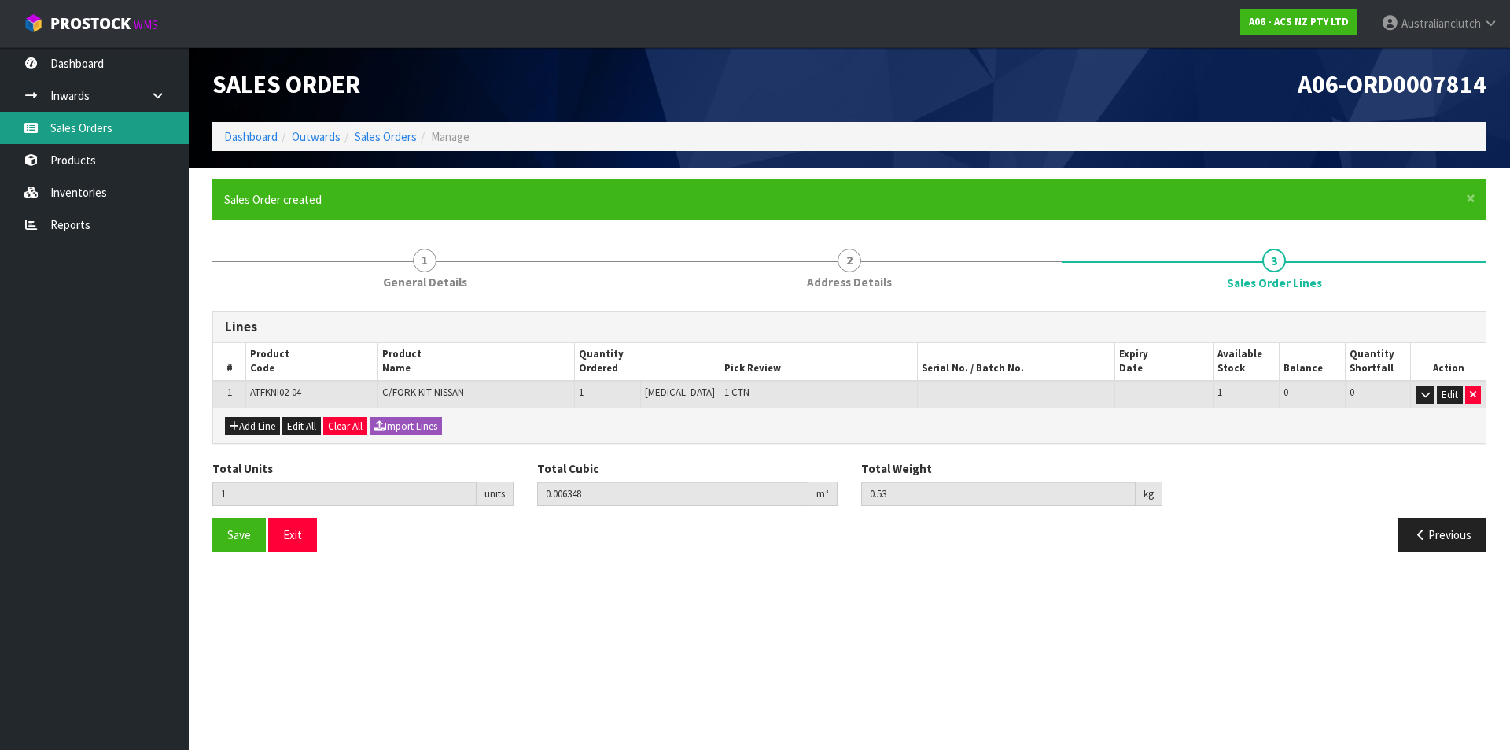
click at [75, 139] on link "Sales Orders" at bounding box center [94, 128] width 189 height 32
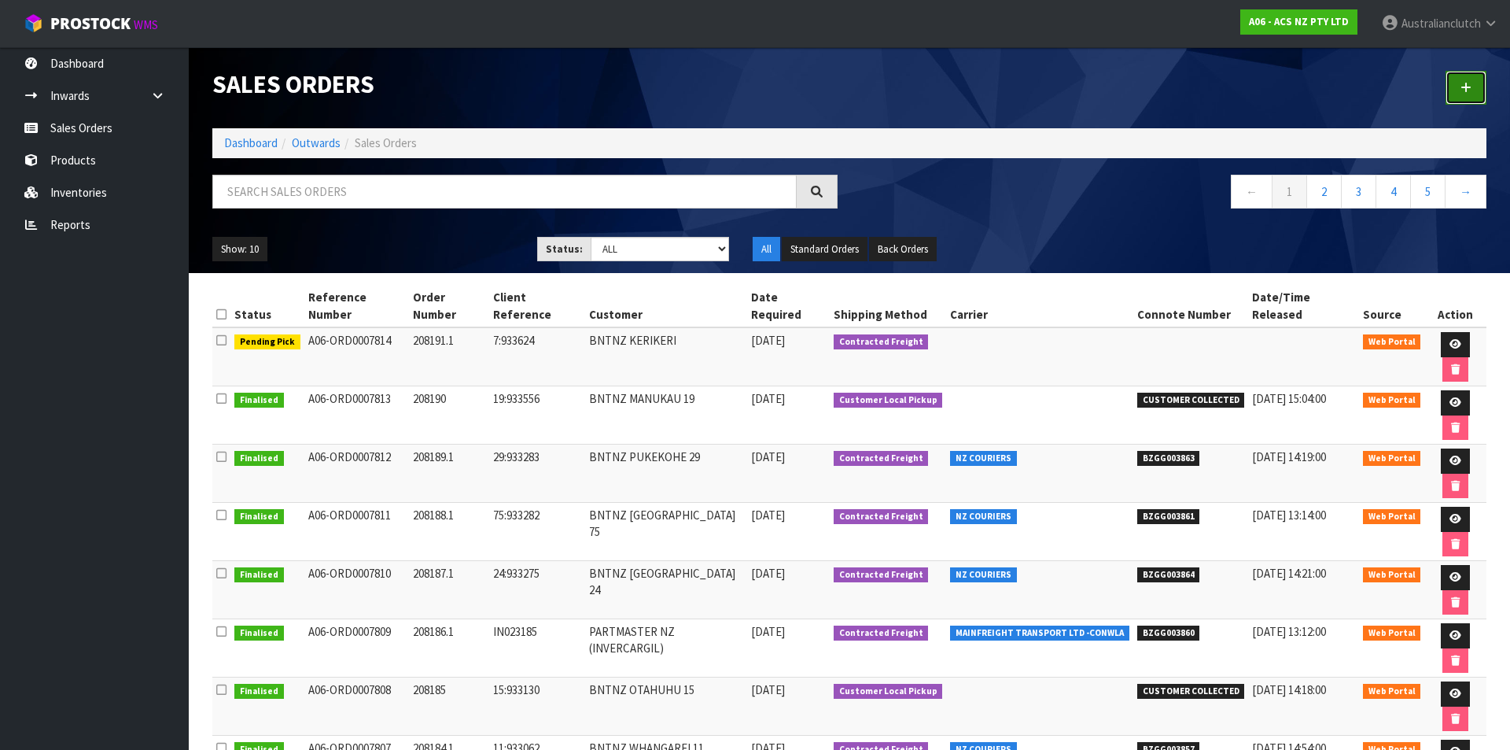
click at [1482, 92] on link at bounding box center [1466, 88] width 41 height 34
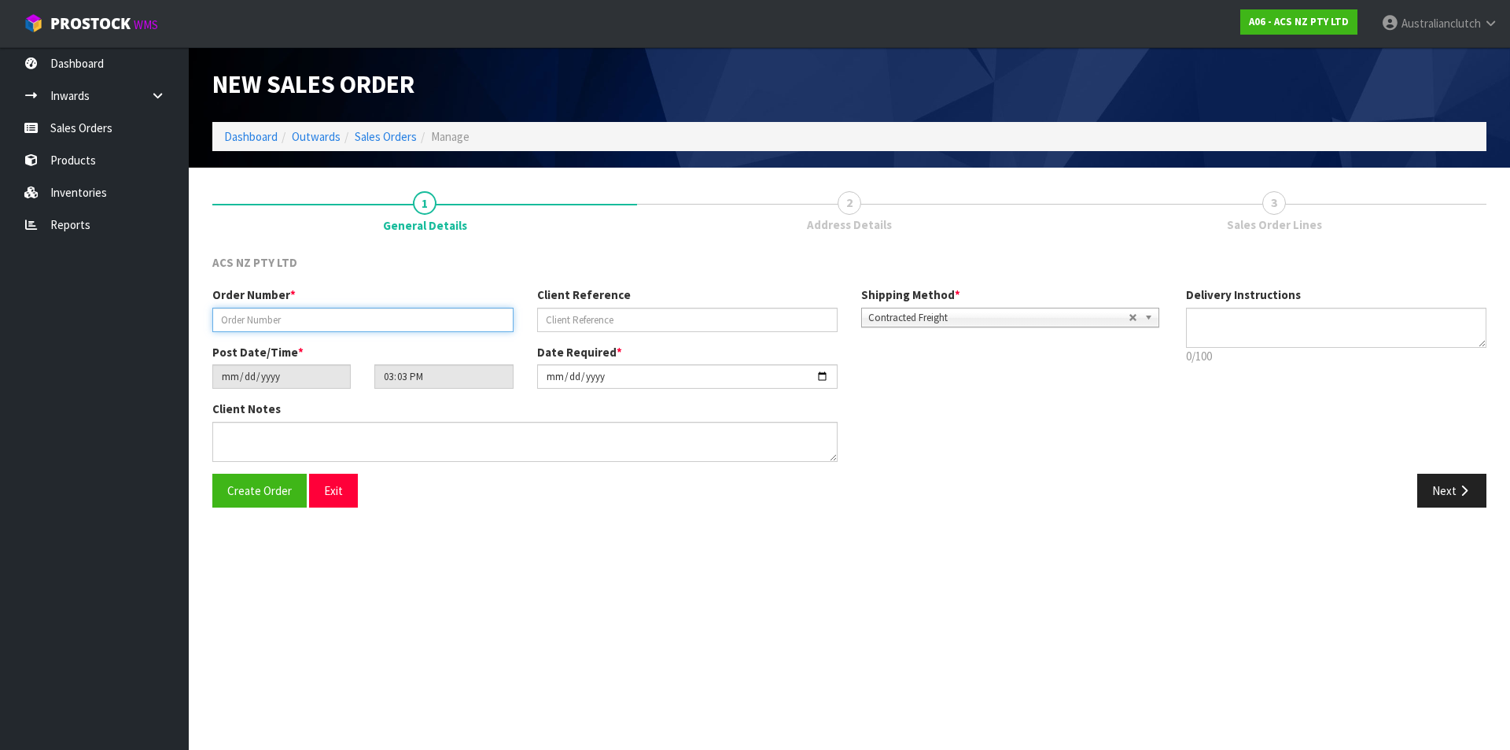
click at [443, 328] on input "text" at bounding box center [362, 320] width 301 height 24
click at [443, 328] on input "208192.1`" at bounding box center [362, 320] width 301 height 24
type input "208192.1"
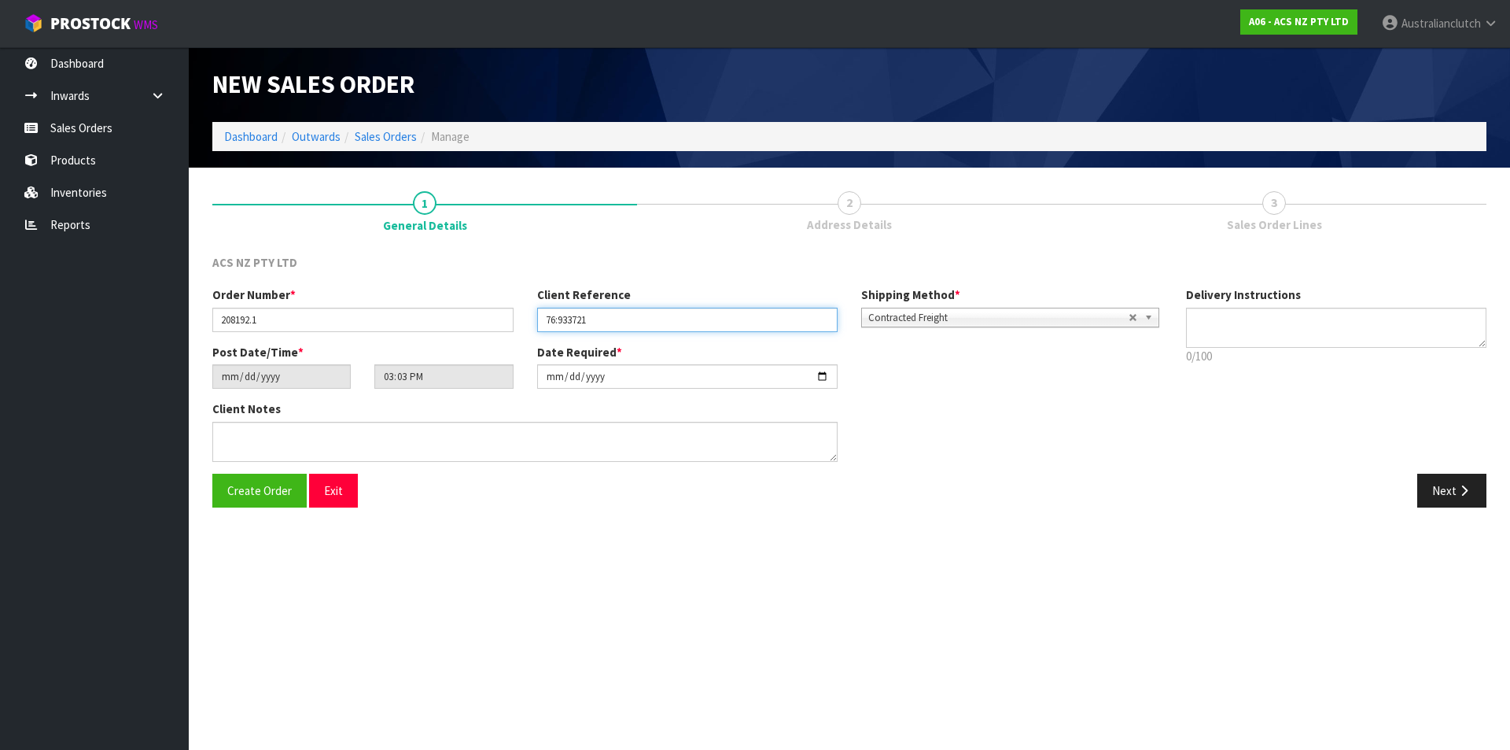
type input "76:933721"
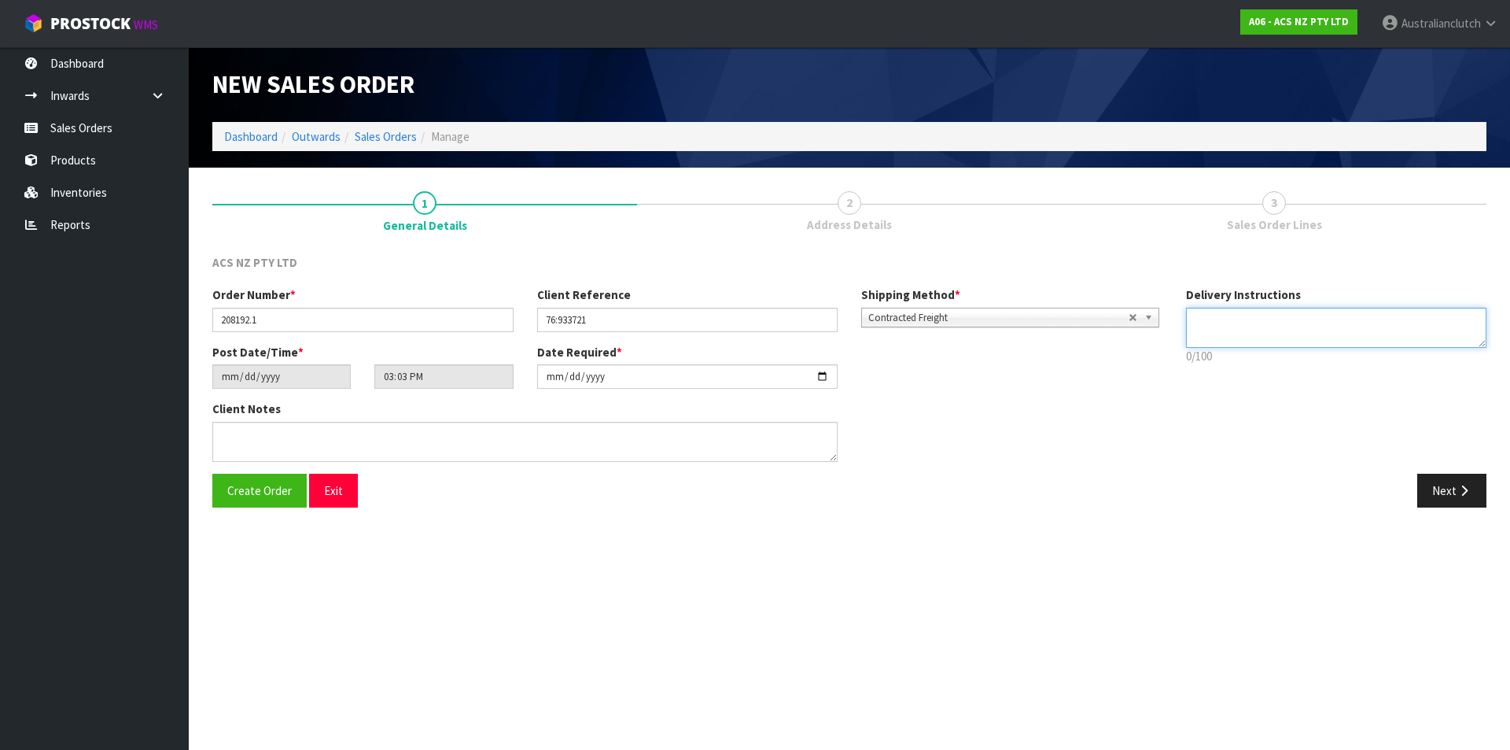
click at [1334, 313] on textarea at bounding box center [1336, 328] width 301 height 40
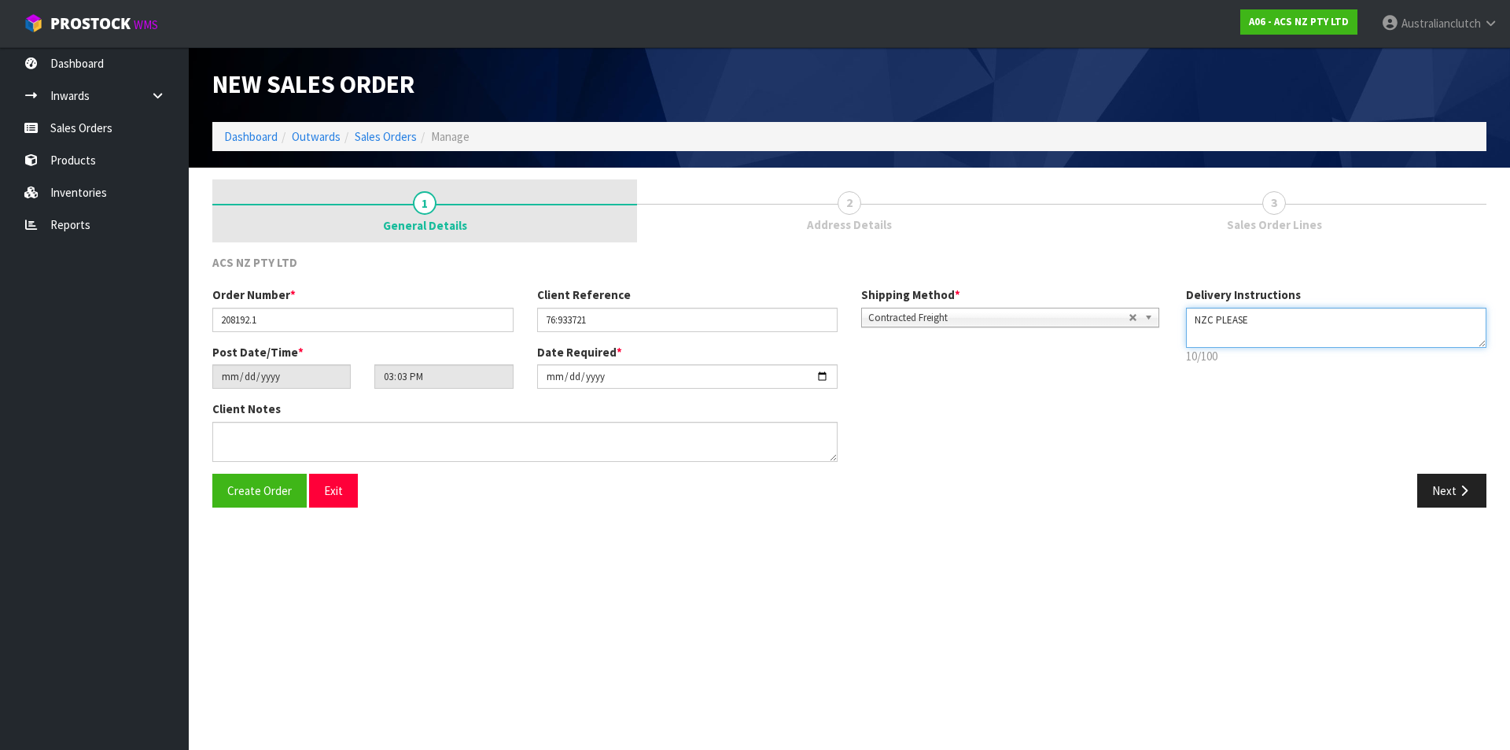
type textarea "NZC PLEASE"
click at [1446, 497] on button "Next" at bounding box center [1451, 491] width 69 height 34
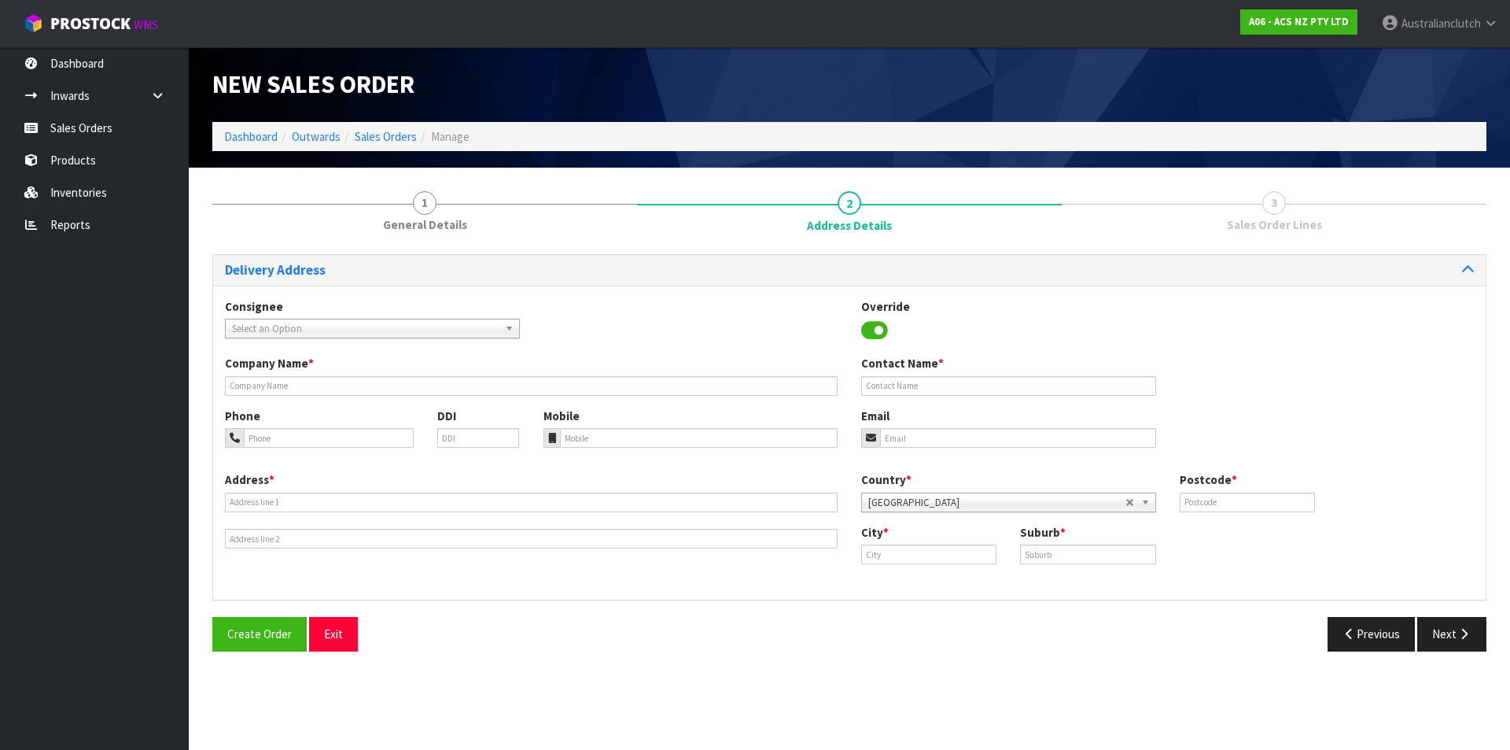
click at [279, 323] on span "Select an Option" at bounding box center [365, 328] width 267 height 19
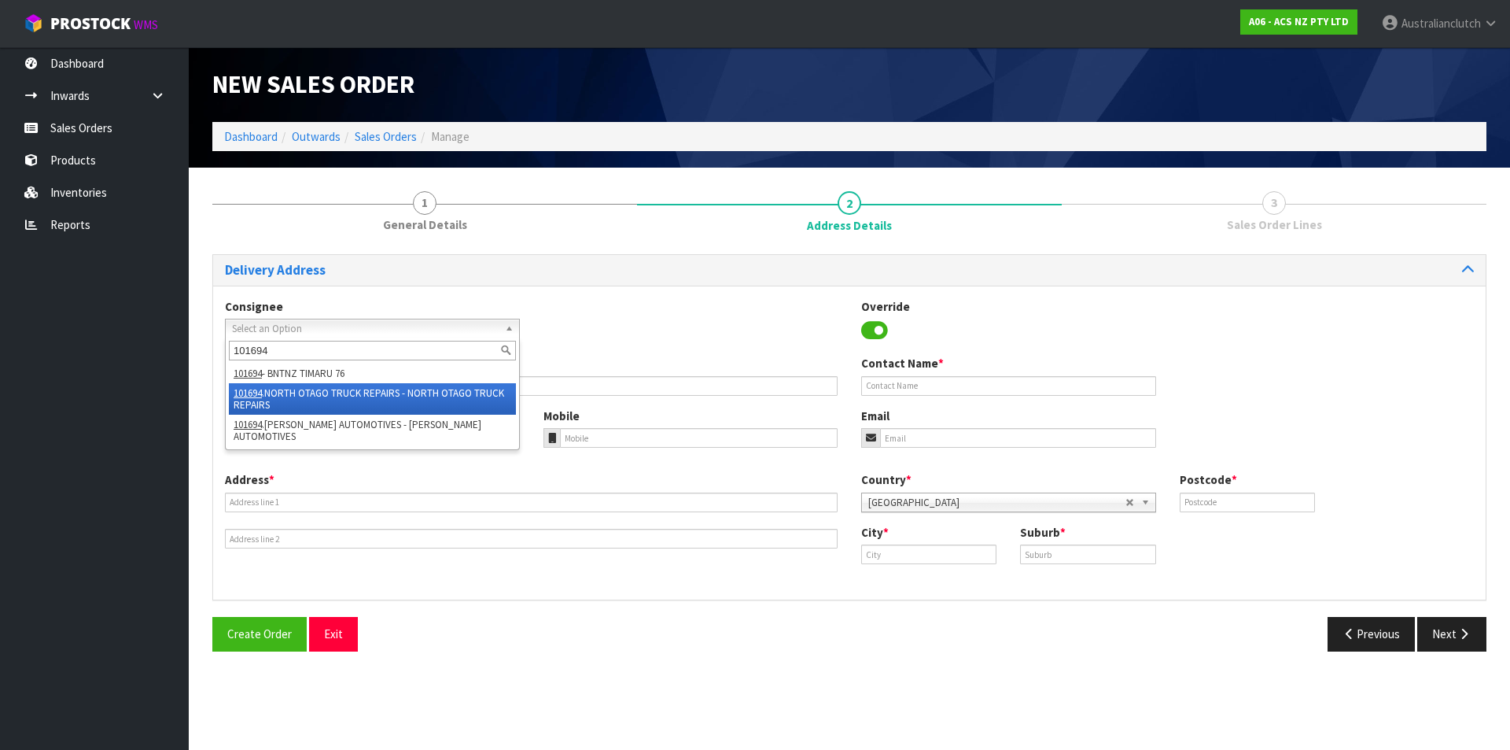
type input "101694"
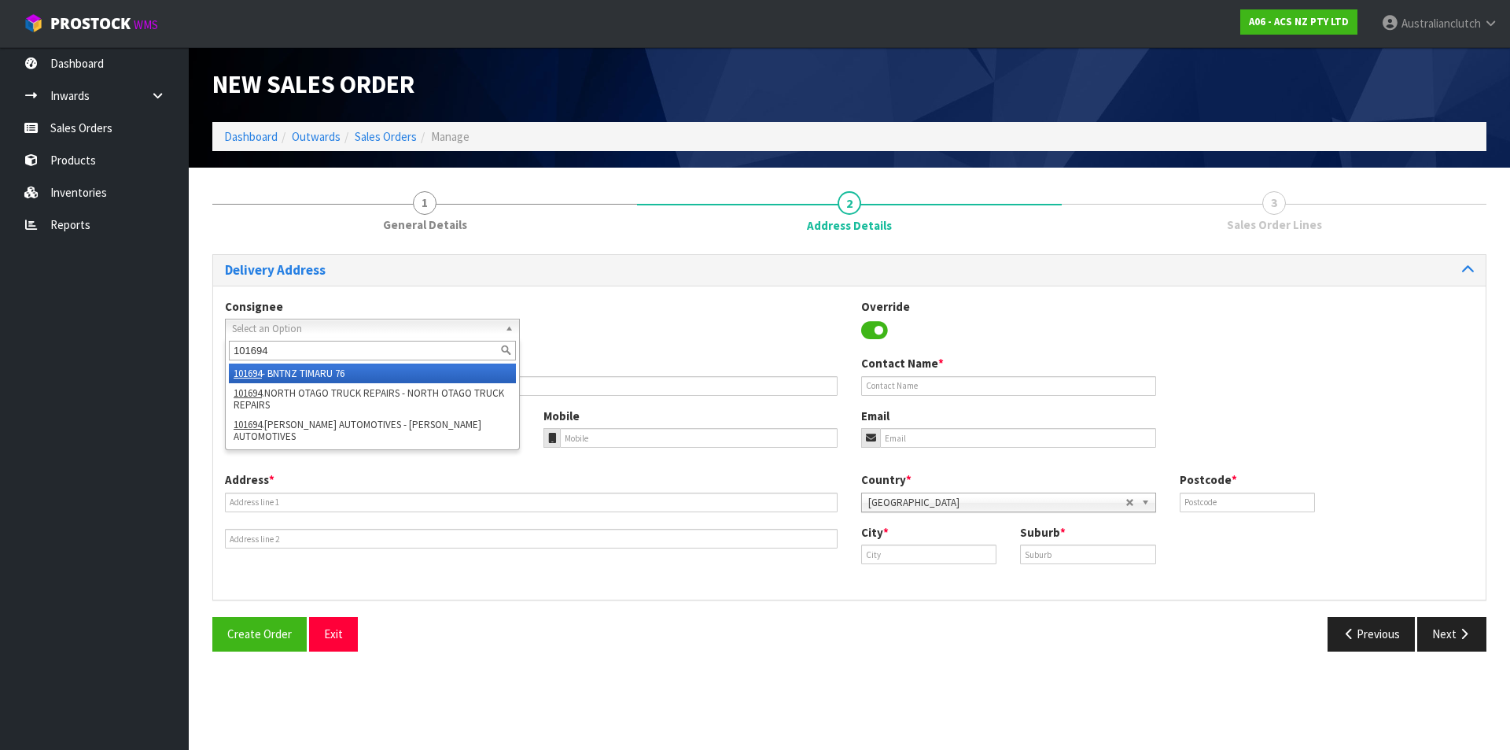
click at [325, 377] on li "101694 - BNTNZ TIMARU 76" at bounding box center [372, 373] width 287 height 20
type input "BNTNZ TIMARU 76"
type input "[STREET_ADDRESS][PERSON_NAME]"
type input "7910"
type input "TIMARU"
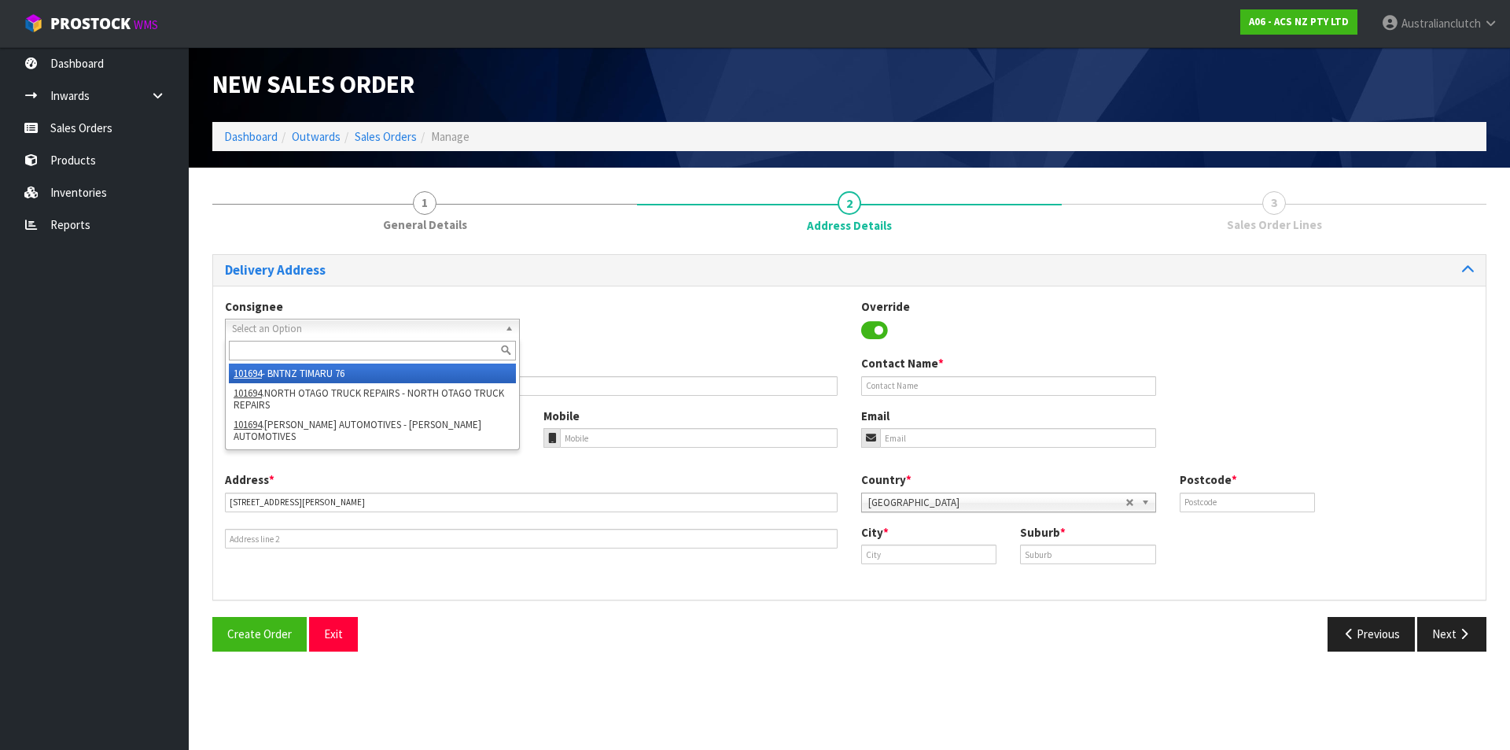
type input "TIMARU"
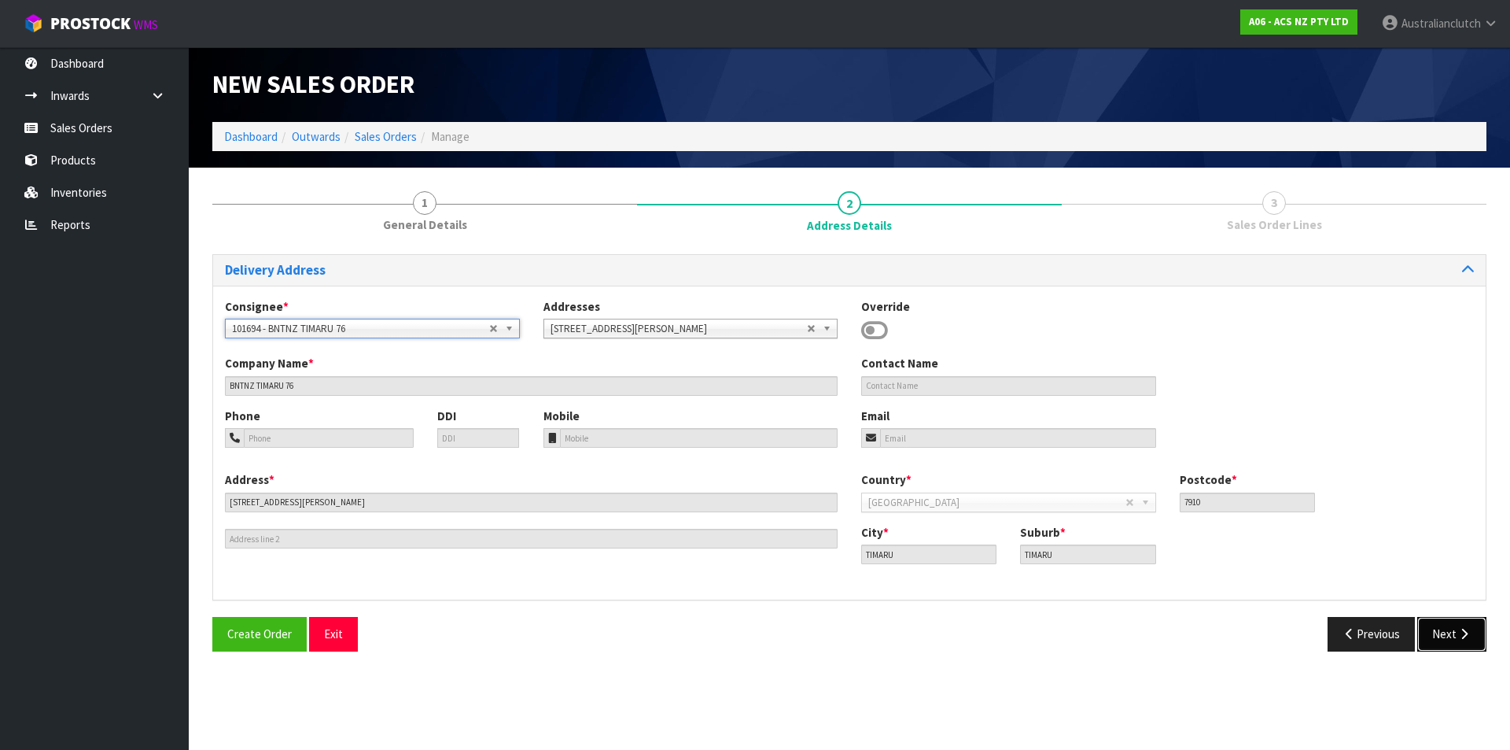
click at [1437, 629] on button "Next" at bounding box center [1451, 634] width 69 height 34
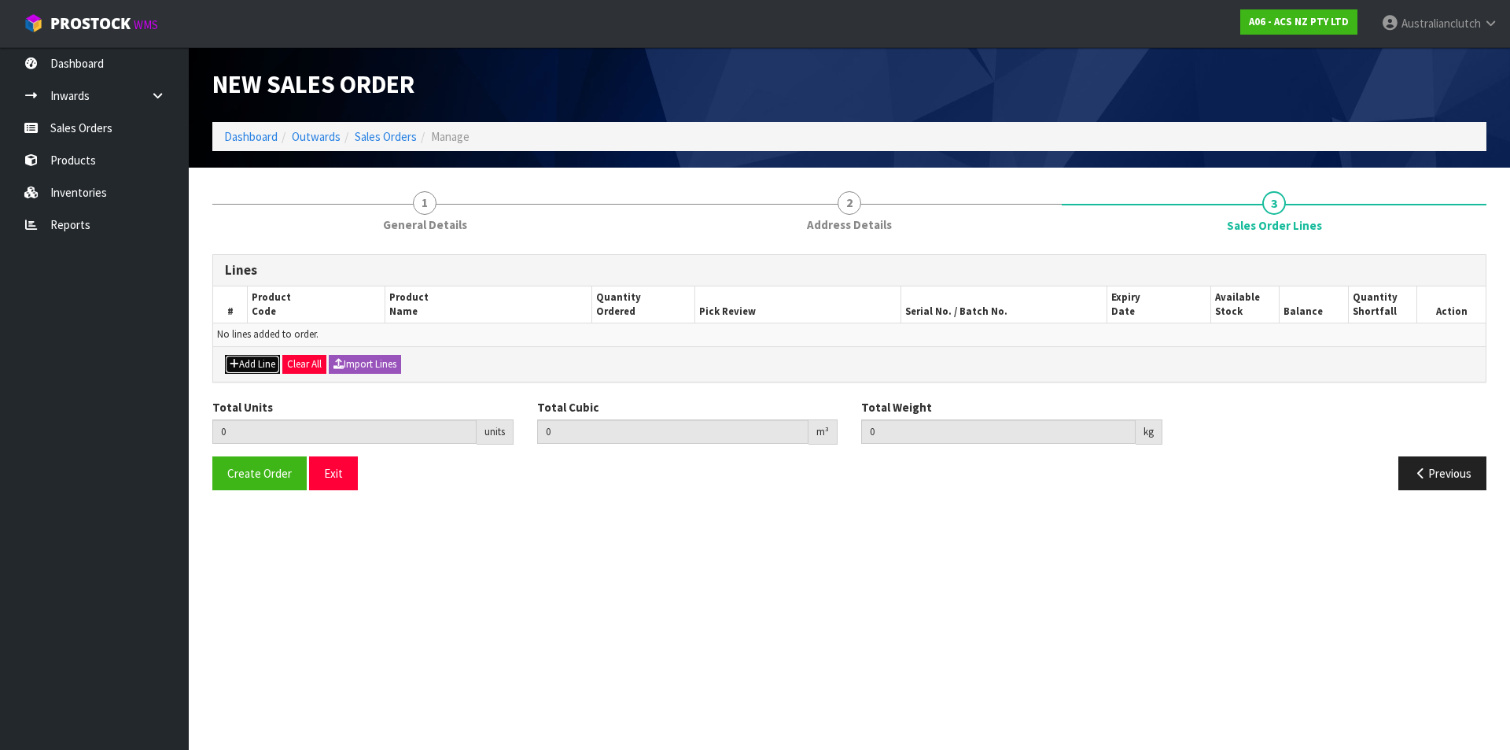
click at [226, 356] on button "Add Line" at bounding box center [252, 364] width 55 height 19
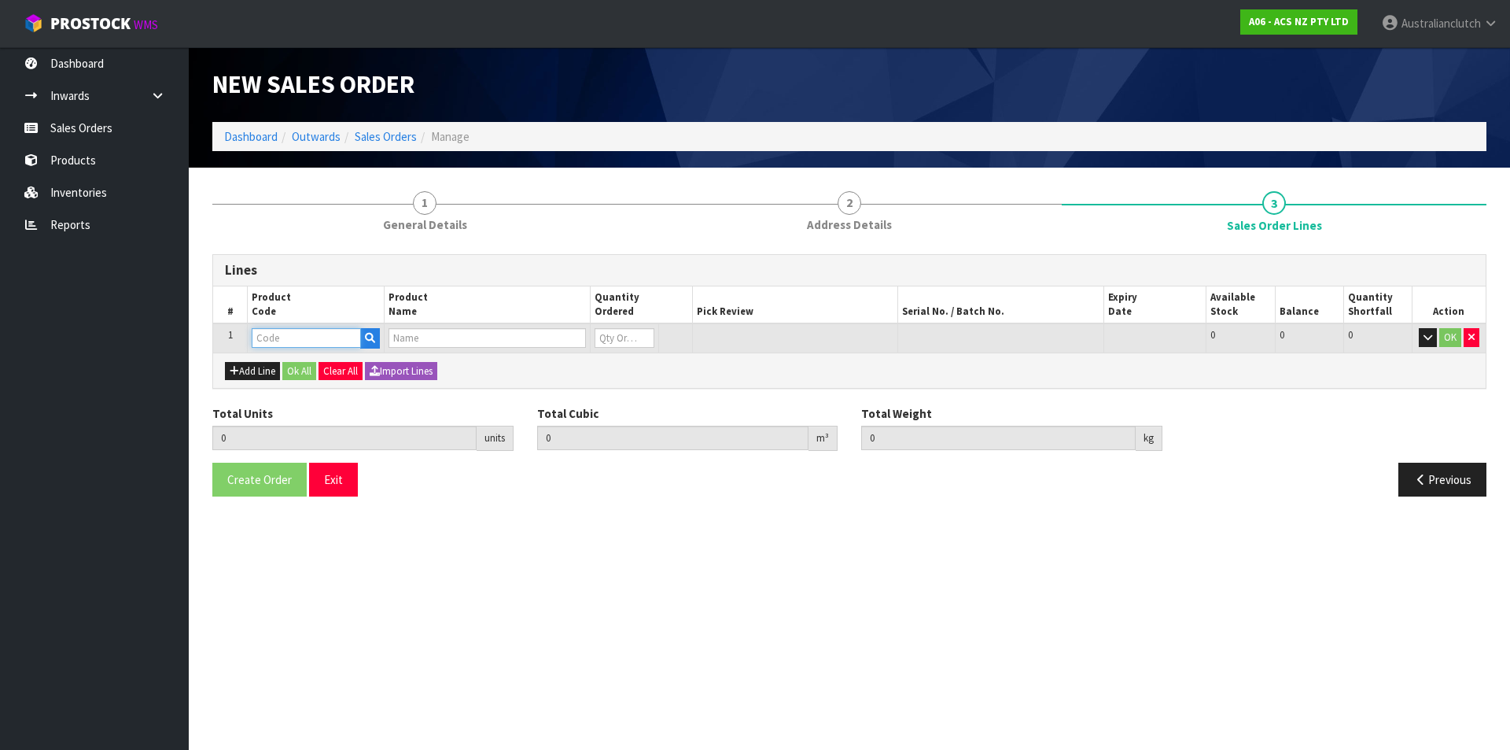
click at [274, 339] on input "text" at bounding box center [306, 338] width 109 height 20
type input "KSE20002"
type input "0.000000"
type input "0.000"
type input "KIT STD SEAT CORDOBA 1.6L"
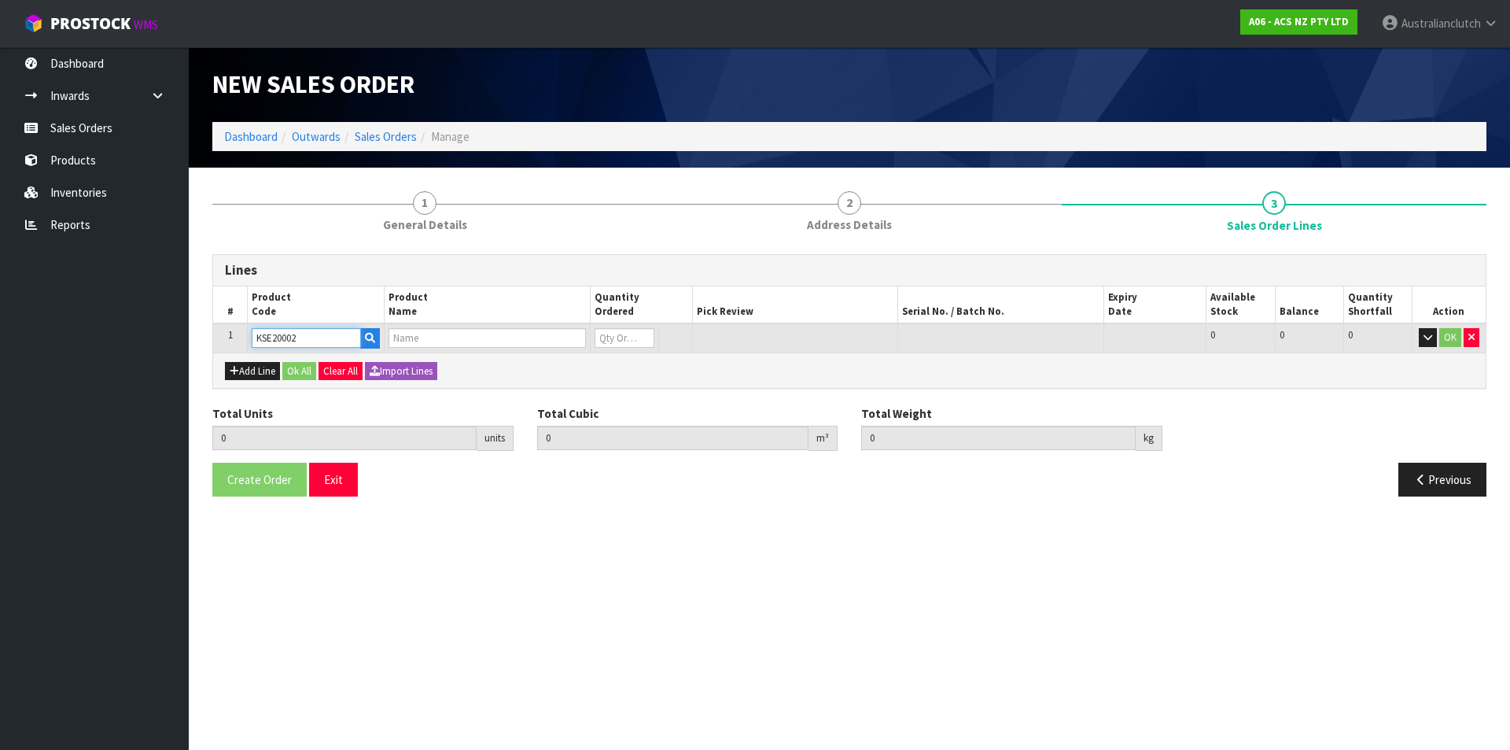
type input "0"
type input "KSE20002"
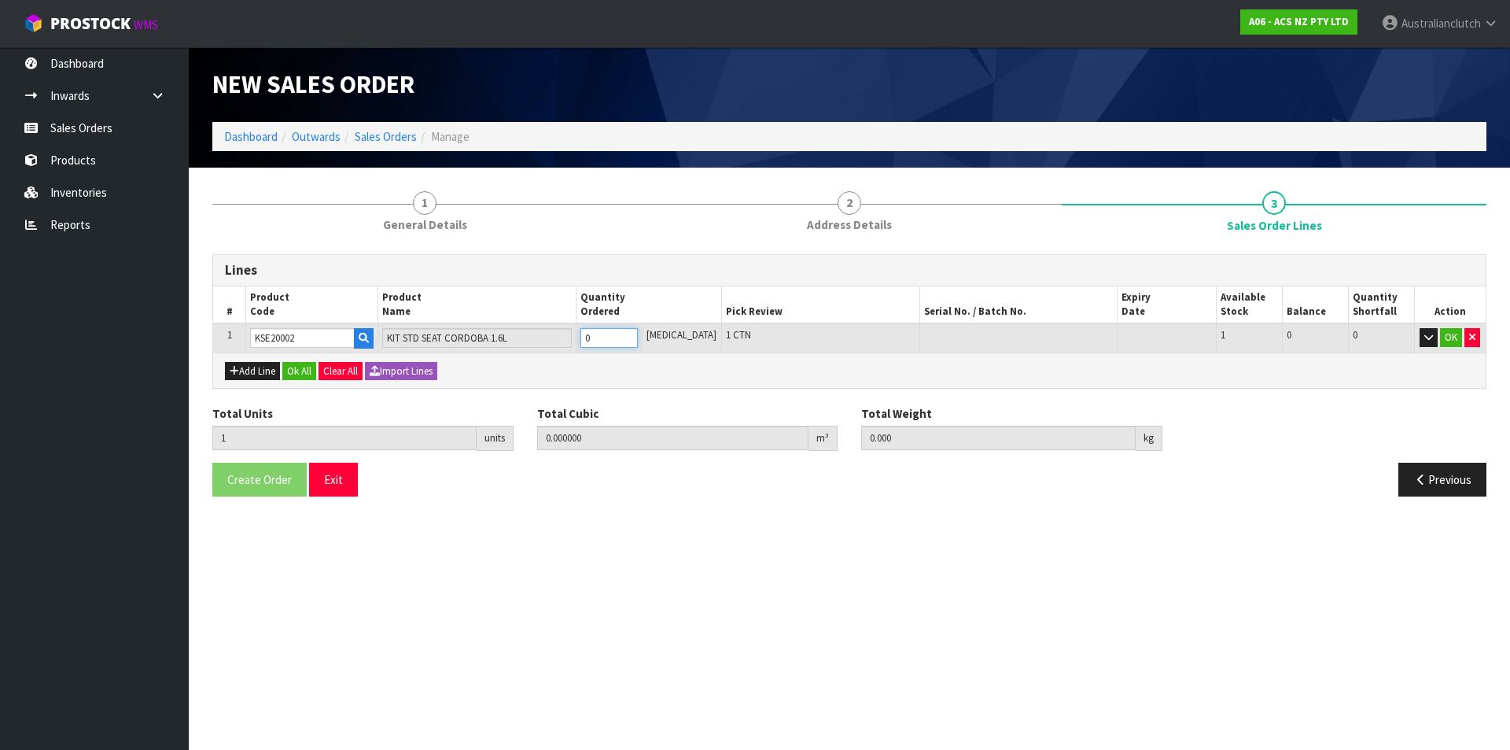
type input "1"
type input "0.01054"
type input "3.85"
type input "1"
click at [638, 334] on input "1" at bounding box center [609, 338] width 57 height 20
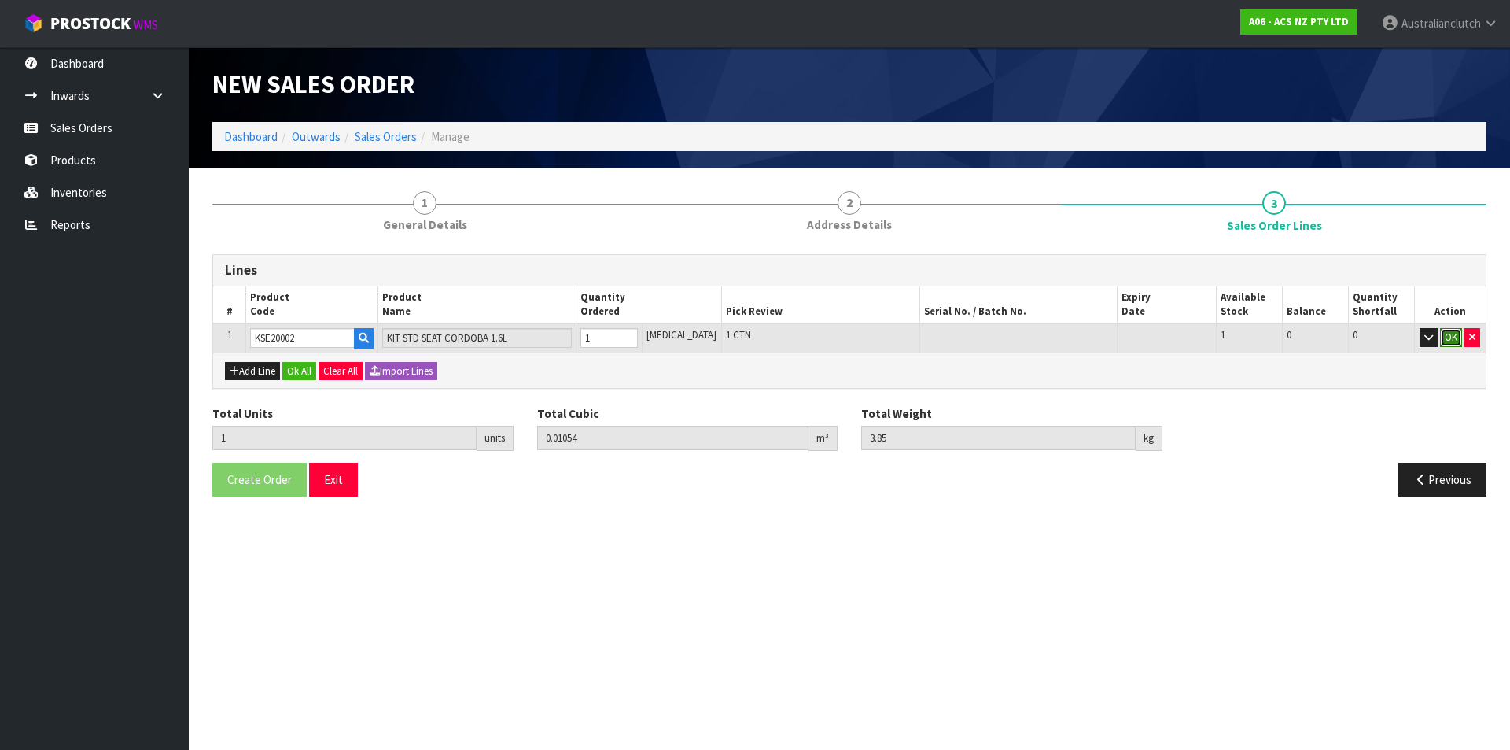
click at [1454, 334] on button "OK" at bounding box center [1451, 337] width 22 height 19
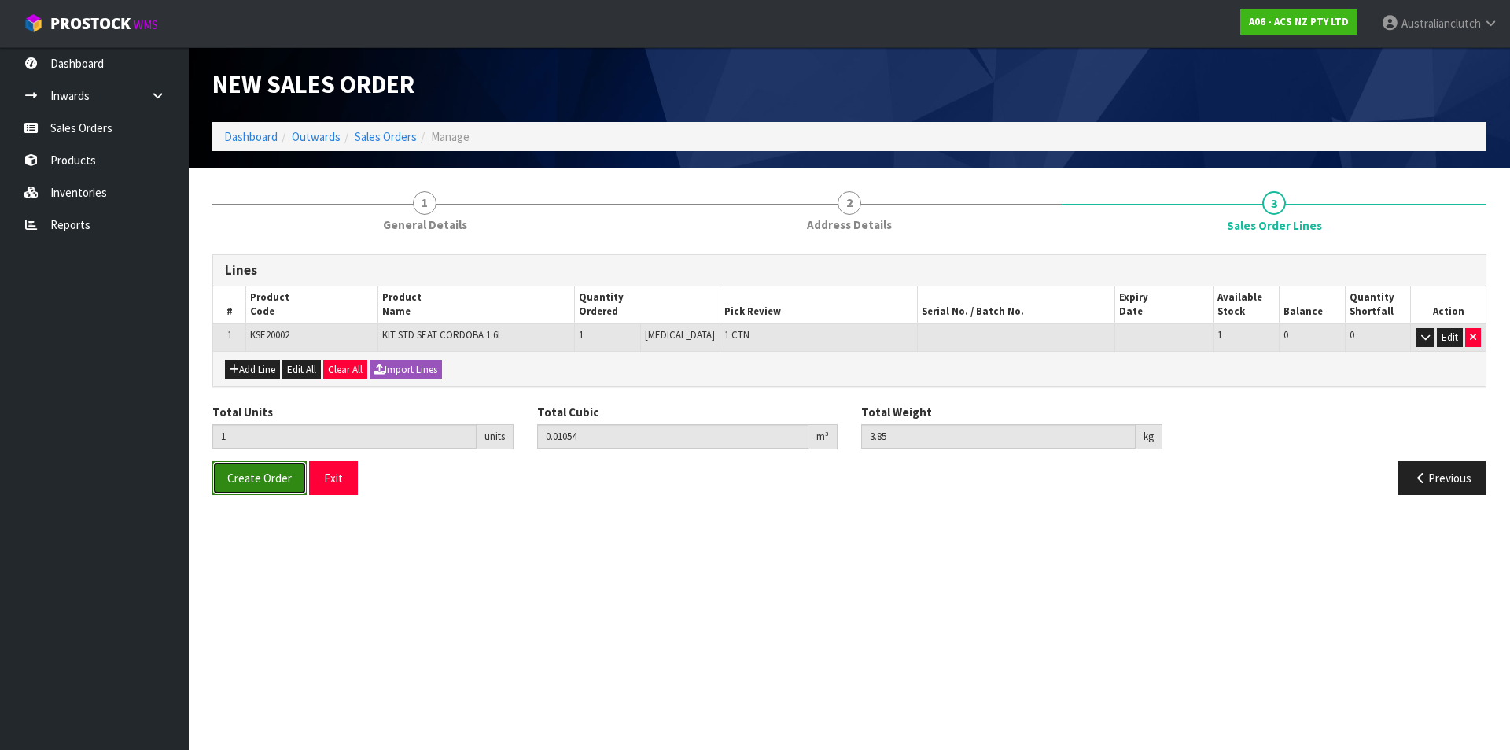
click at [225, 483] on button "Create Order" at bounding box center [259, 478] width 94 height 34
